Goal: Book appointment/travel/reservation

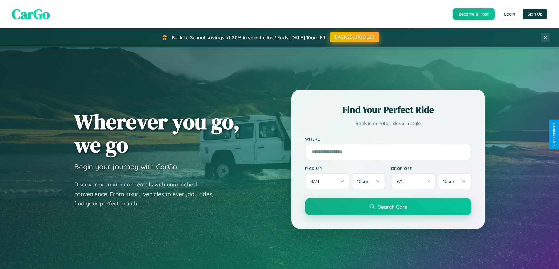
click at [354, 37] on button "BACK2SCHOOL20" at bounding box center [355, 37] width 50 height 11
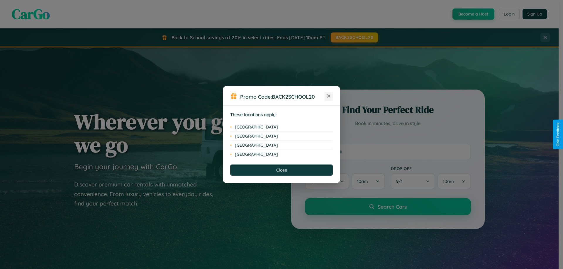
click at [329, 96] on icon at bounding box center [328, 96] width 3 height 3
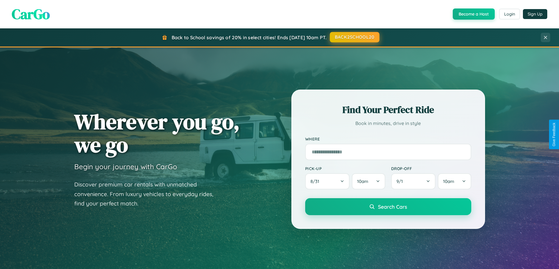
click at [354, 37] on button "BACK2SCHOOL20" at bounding box center [355, 37] width 50 height 11
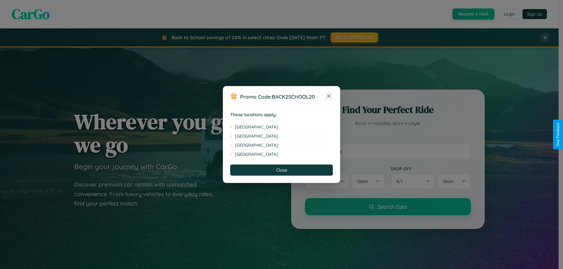
click at [329, 96] on icon at bounding box center [328, 96] width 3 height 3
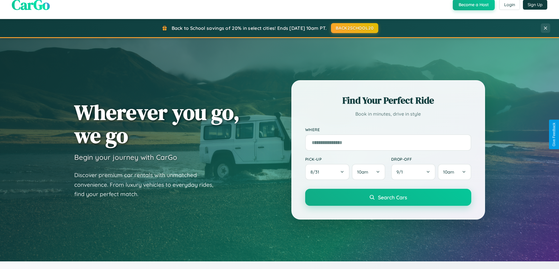
scroll to position [942, 0]
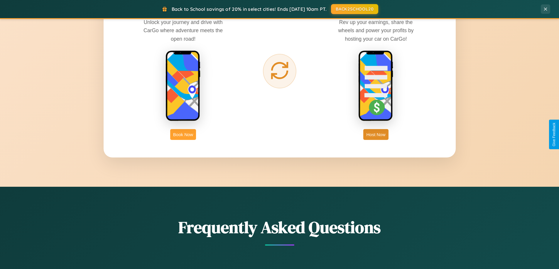
click at [183, 135] on button "Book Now" at bounding box center [183, 134] width 26 height 11
